Goal: Find specific page/section: Find specific page/section

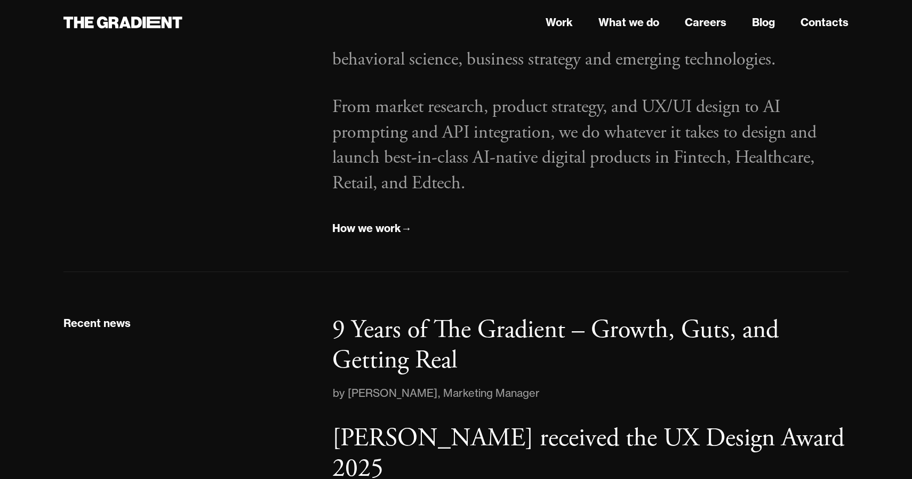
scroll to position [1380, 0]
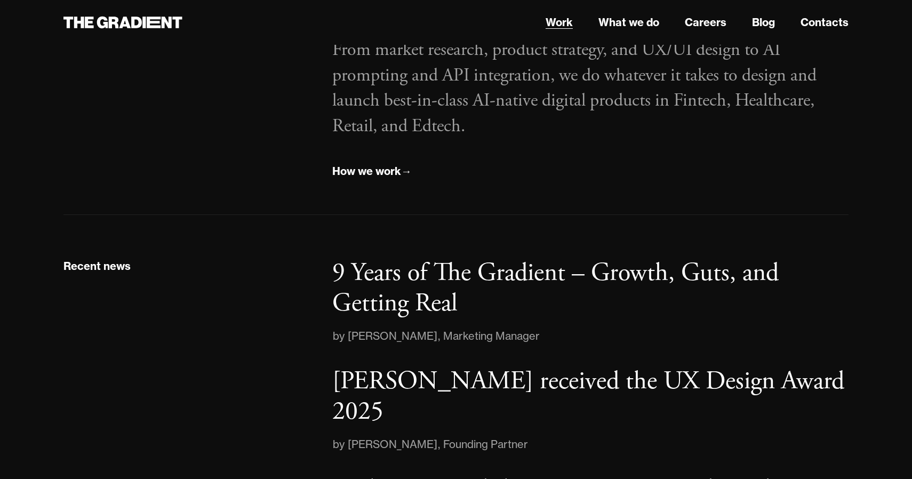
click at [561, 26] on link "Work" at bounding box center [558, 22] width 27 height 16
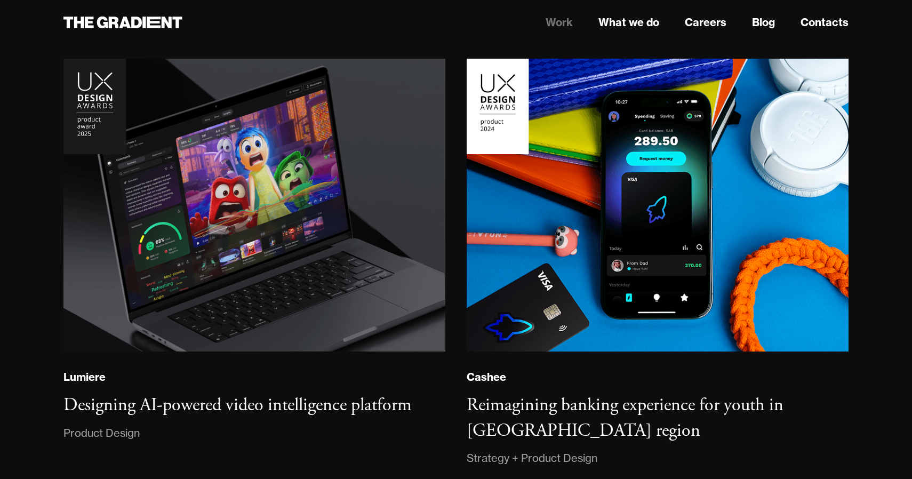
scroll to position [119, 0]
click at [706, 26] on link "Careers" at bounding box center [705, 22] width 42 height 16
